Goal: Task Accomplishment & Management: Complete application form

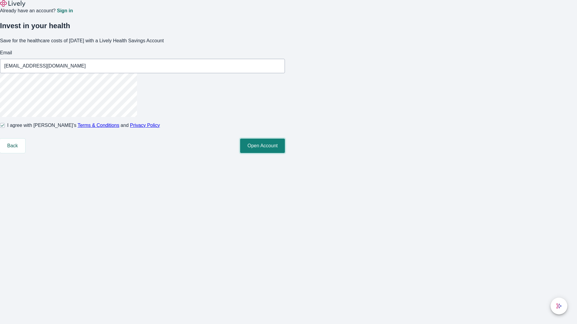
click at [285, 153] on button "Open Account" at bounding box center [262, 146] width 45 height 14
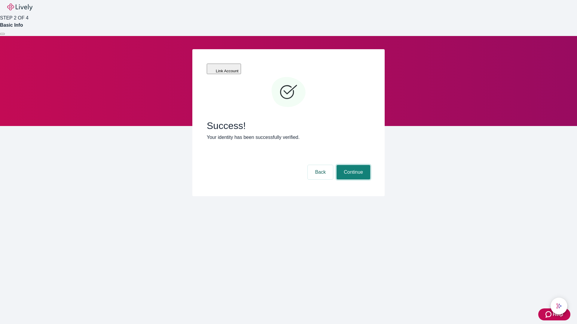
click at [352, 165] on button "Continue" at bounding box center [353, 172] width 34 height 14
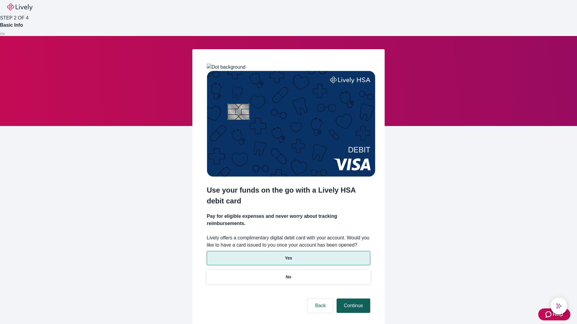
click at [288, 274] on p "No" at bounding box center [289, 277] width 6 height 6
click at [352, 299] on button "Continue" at bounding box center [353, 306] width 34 height 14
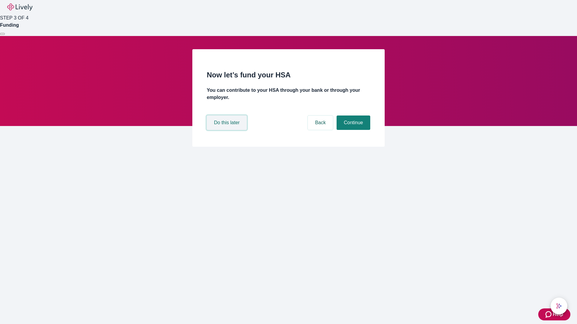
click at [227, 130] on button "Do this later" at bounding box center [227, 123] width 40 height 14
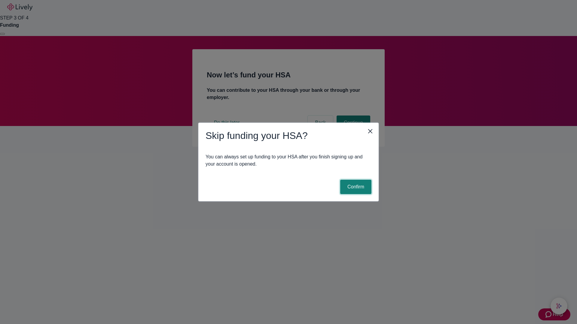
click at [355, 187] on button "Confirm" at bounding box center [355, 187] width 31 height 14
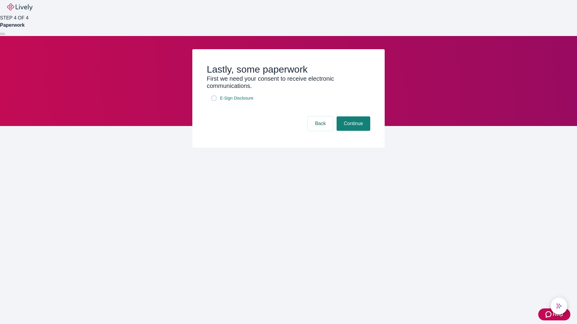
click at [214, 101] on input "E-Sign Disclosure" at bounding box center [213, 98] width 5 height 5
checkbox input "true"
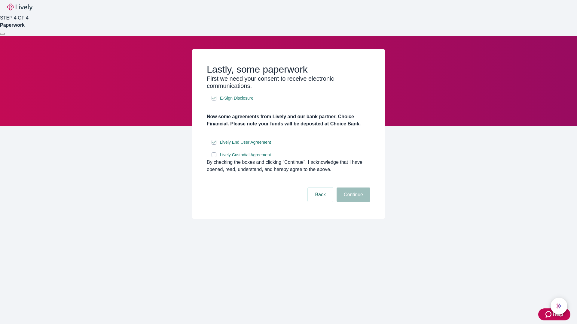
click at [214, 157] on input "Lively Custodial Agreement" at bounding box center [213, 155] width 5 height 5
checkbox input "true"
click at [352, 202] on button "Continue" at bounding box center [353, 195] width 34 height 14
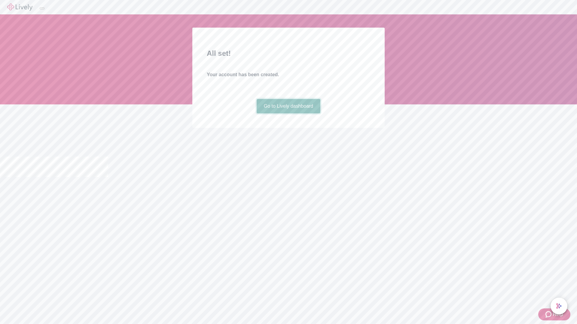
click at [288, 114] on link "Go to Lively dashboard" at bounding box center [288, 106] width 64 height 14
